Goal: Navigation & Orientation: Find specific page/section

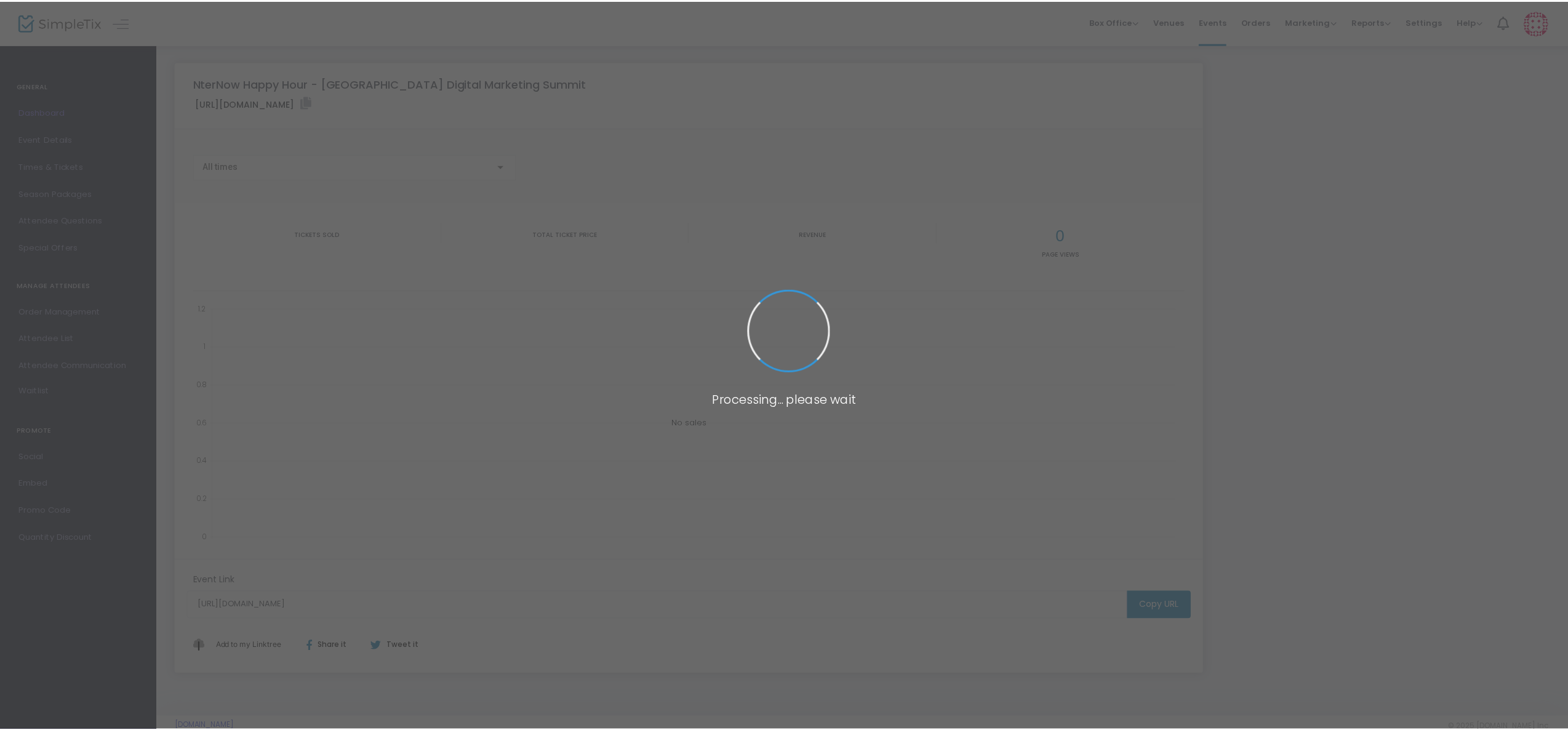
scroll to position [1, 0]
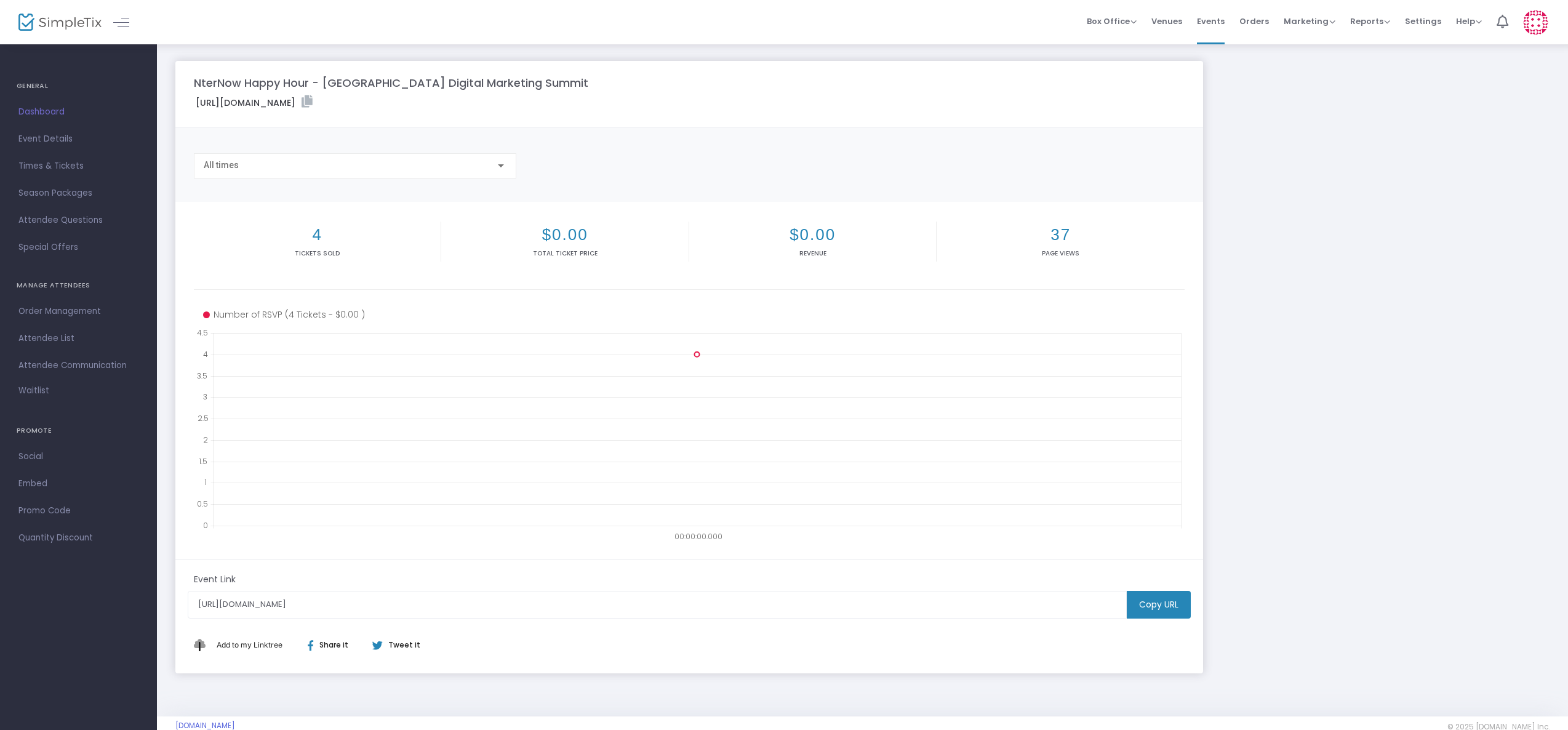
click at [314, 236] on h2 "4" at bounding box center [318, 235] width 242 height 19
drag, startPoint x: 561, startPoint y: 605, endPoint x: 178, endPoint y: 607, distance: 383.0
click at [178, 607] on m-panel-footer "Event Link [URL][DOMAIN_NAME] Copy URL Add to my Linktree Share it Tweet it" at bounding box center [689, 617] width 1027 height 115
click at [312, 103] on icon at bounding box center [307, 102] width 11 height 13
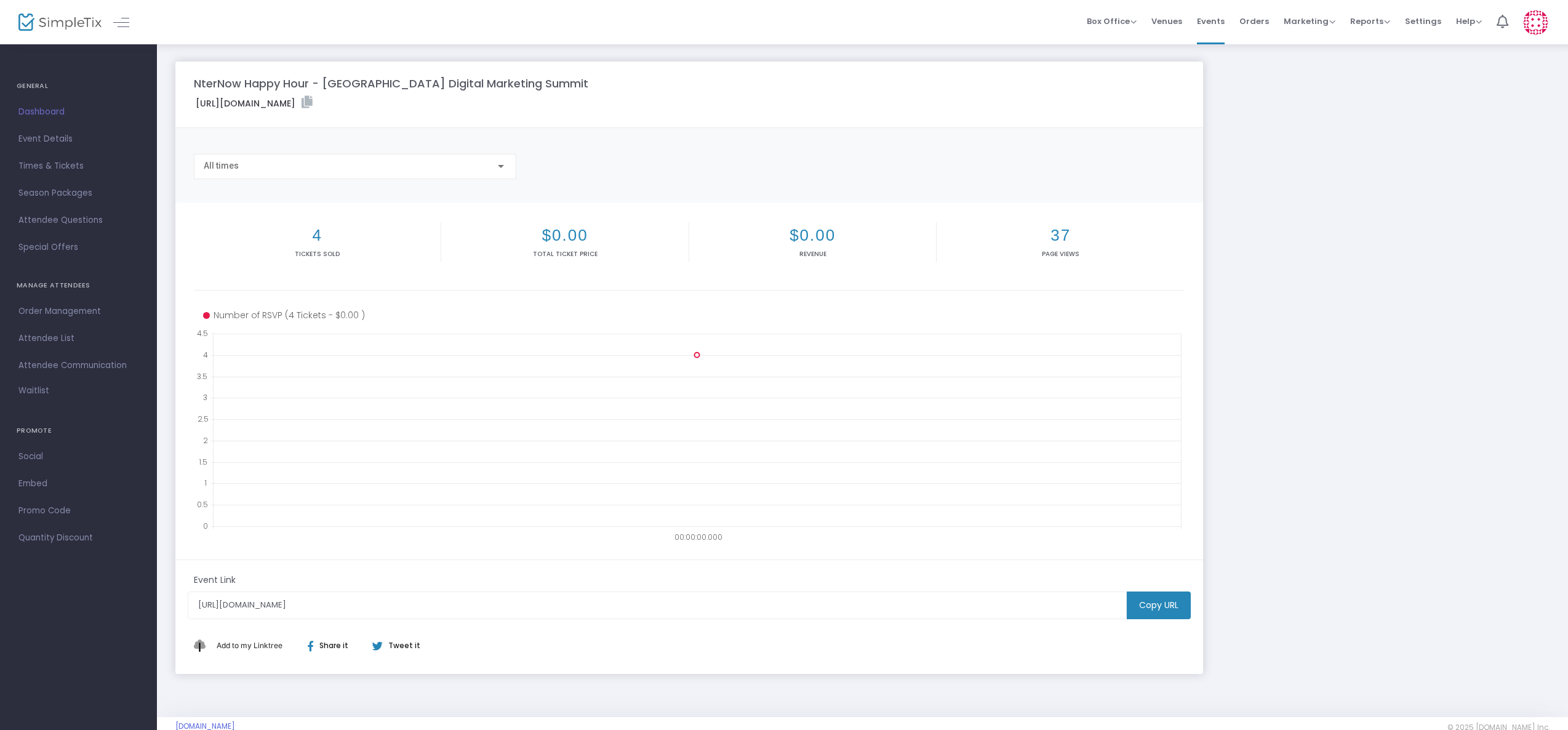
click at [200, 85] on m-panel-title "NterNow Happy Hour - [GEOGRAPHIC_DATA] Digital Marketing Summit" at bounding box center [391, 83] width 394 height 16
drag, startPoint x: 191, startPoint y: 83, endPoint x: 194, endPoint y: 123, distance: 40.1
click at [194, 123] on m-panel-header "NterNow Happy Hour - [GEOGRAPHIC_DATA] Digital Marketing Summit [URL][DOMAIN_NA…" at bounding box center [689, 95] width 1027 height 67
click at [795, 60] on div "NterNow Happy Hour - [GEOGRAPHIC_DATA] Digital Marketing Summit [URL][DOMAIN_NA…" at bounding box center [862, 380] width 1411 height 674
click at [1135, 19] on span "Box Office" at bounding box center [1111, 21] width 50 height 12
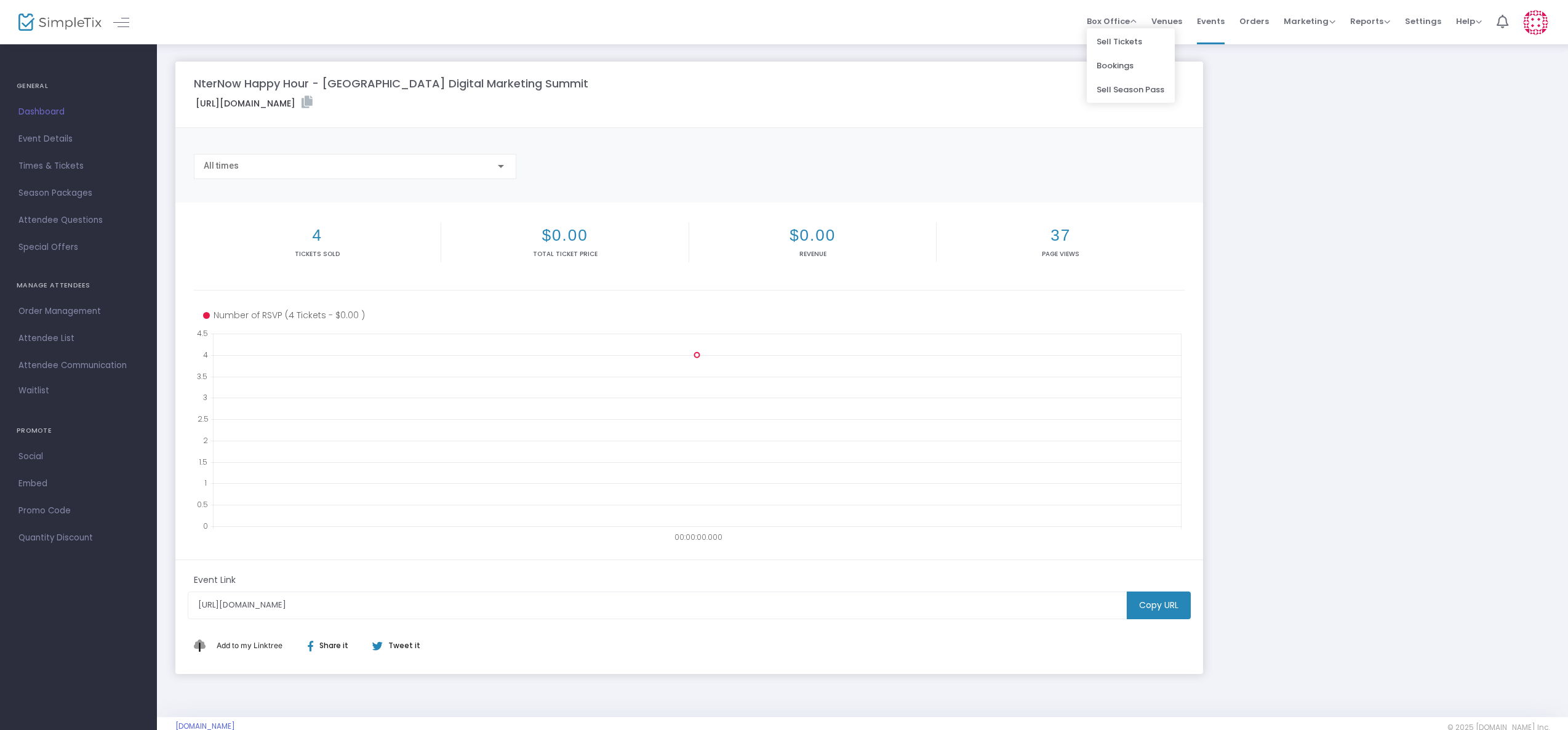
click at [1216, 62] on div "NterNow Happy Hour - [GEOGRAPHIC_DATA] Digital Marketing Summit [URL][DOMAIN_NA…" at bounding box center [862, 368] width 1387 height 612
